Goal: Check status: Check status

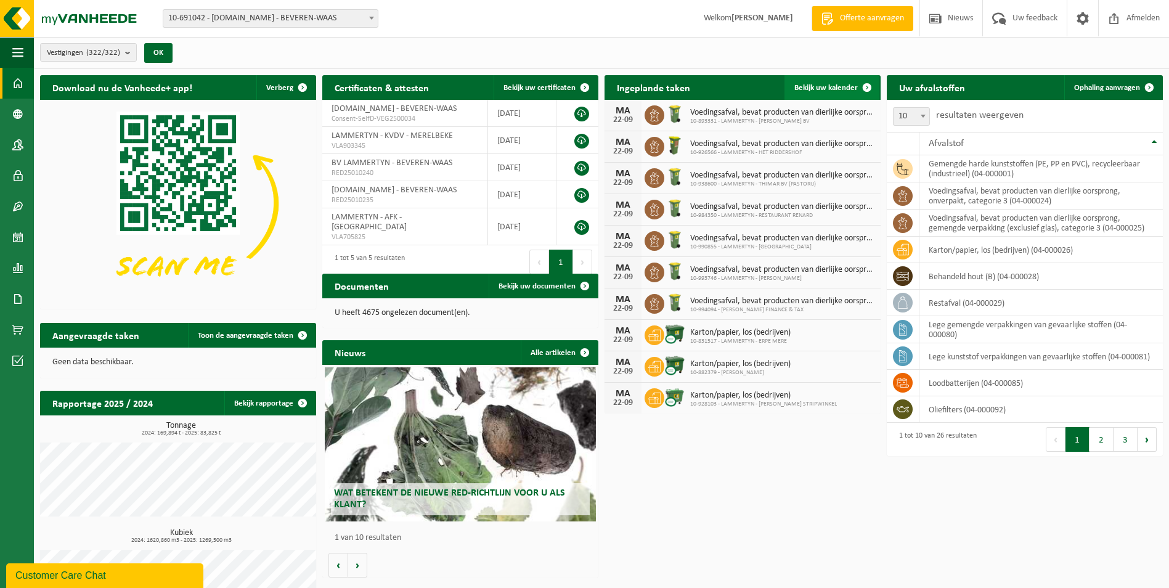
click at [833, 86] on span "Bekijk uw kalender" at bounding box center [826, 88] width 63 height 8
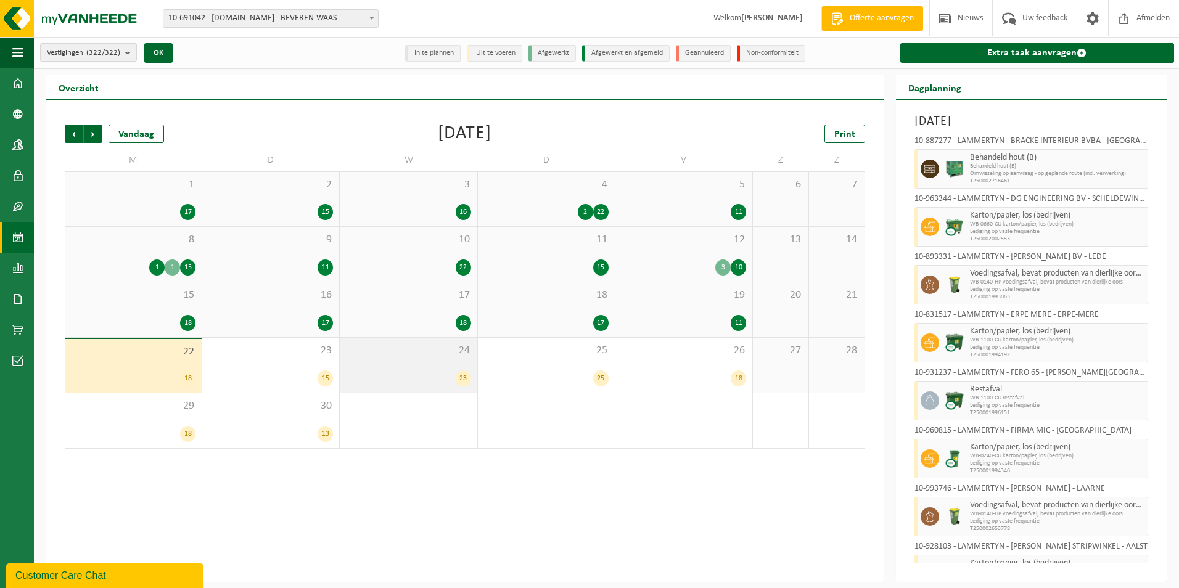
click at [342, 356] on div "24 23" at bounding box center [408, 365] width 137 height 55
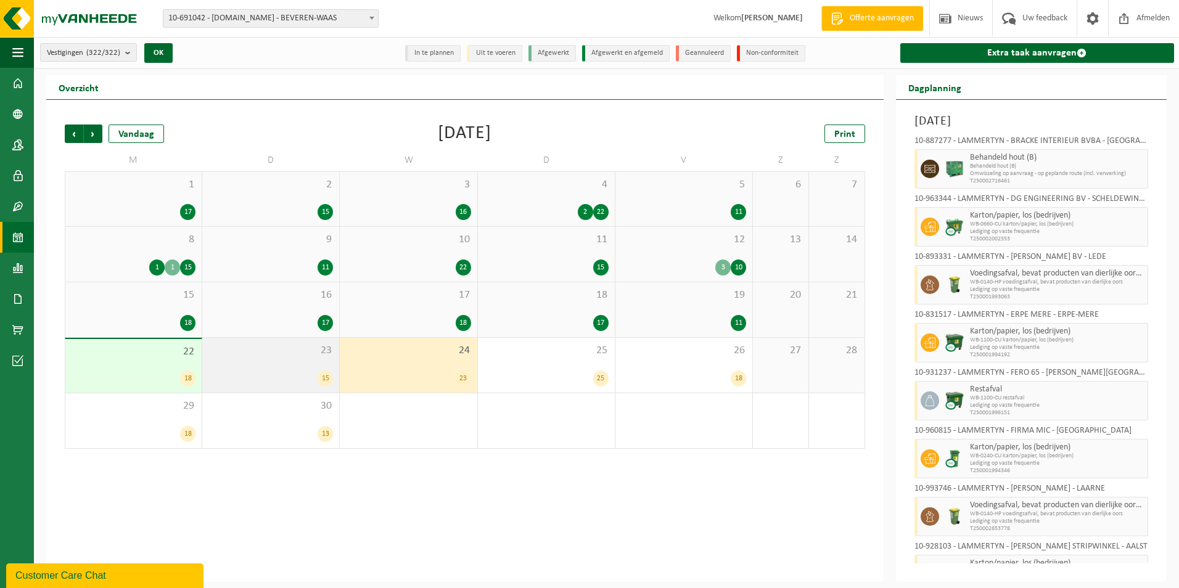
click at [291, 356] on div "23 15" at bounding box center [270, 365] width 137 height 55
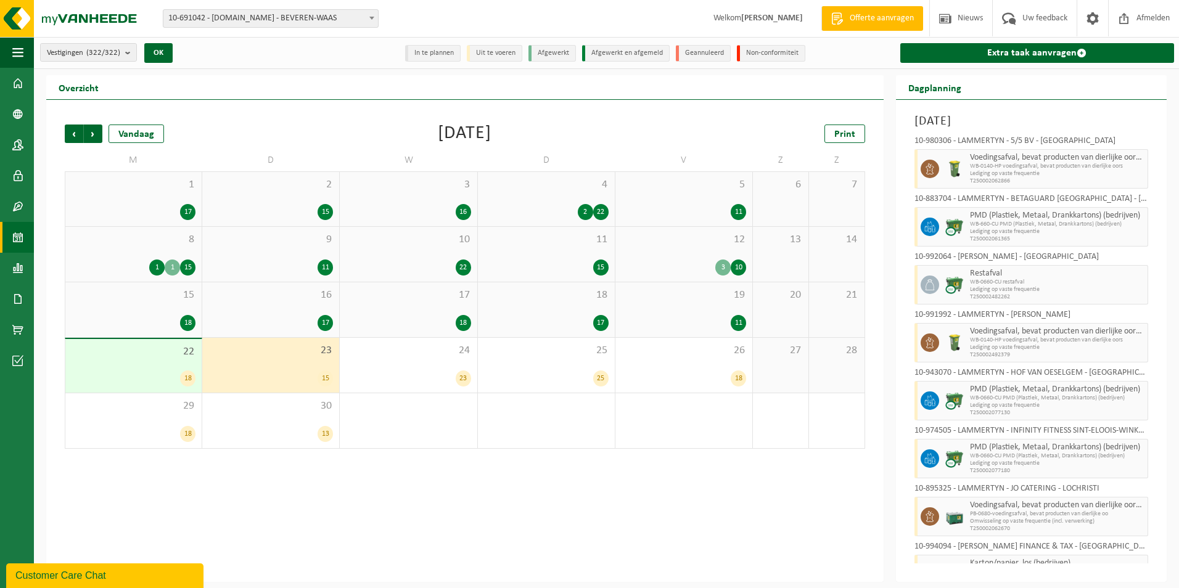
click at [243, 361] on div "23 15" at bounding box center [270, 365] width 137 height 55
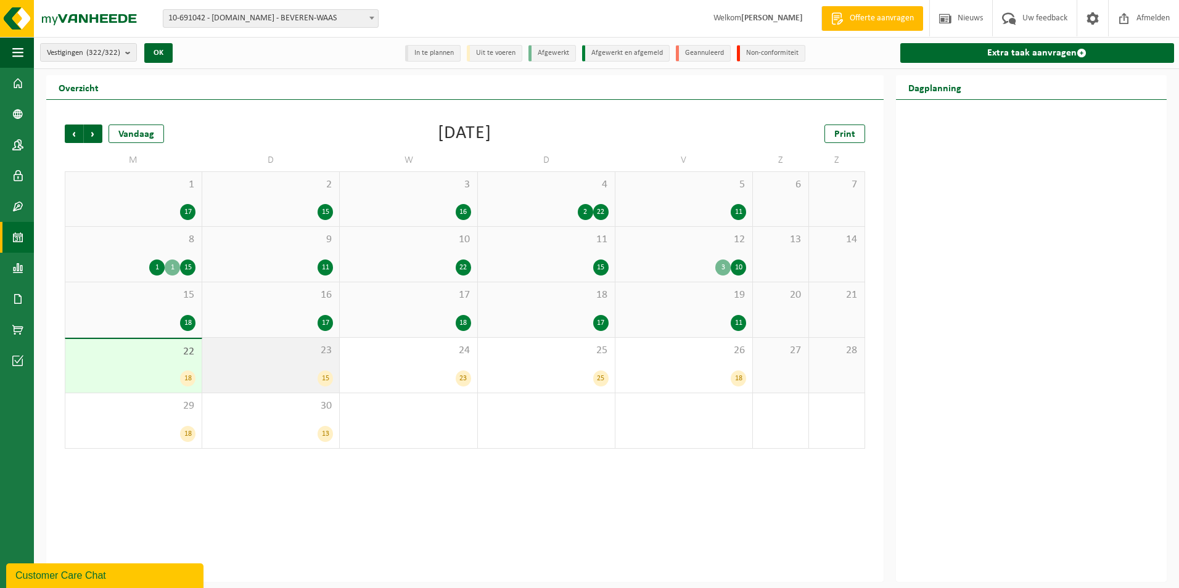
click at [288, 362] on div "23 15" at bounding box center [270, 365] width 137 height 55
